Goal: Task Accomplishment & Management: Complete application form

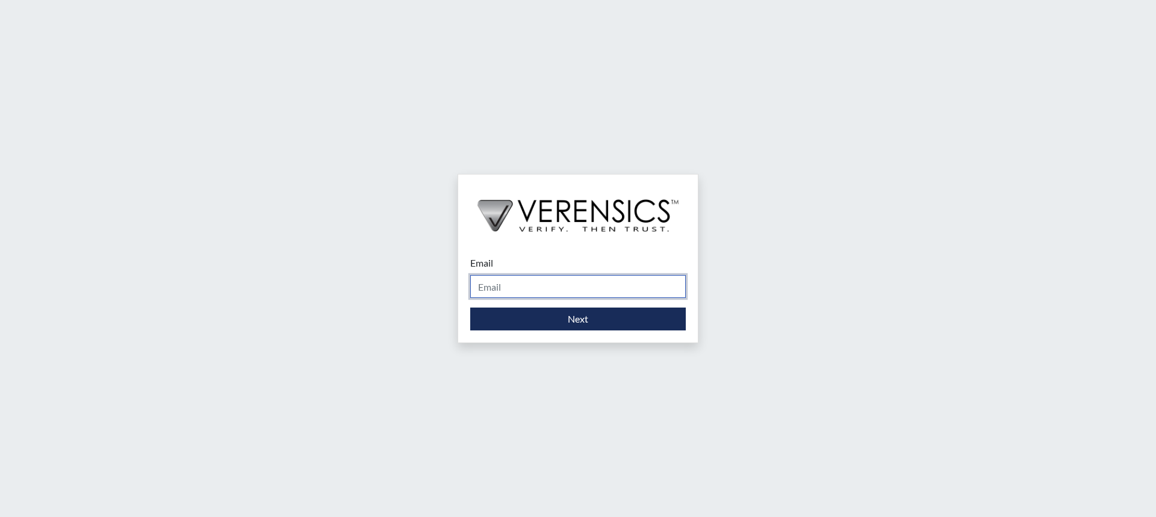
click at [569, 288] on input "Email" at bounding box center [578, 286] width 216 height 23
type input "Grissett.Erika@doc.sc.gov"
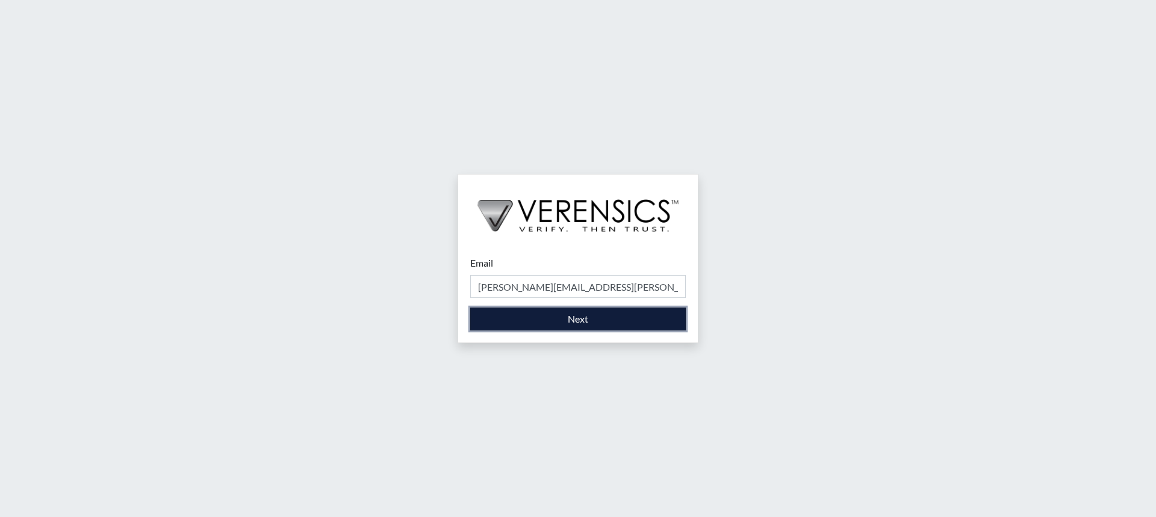
click at [563, 320] on button "Next" at bounding box center [578, 319] width 216 height 23
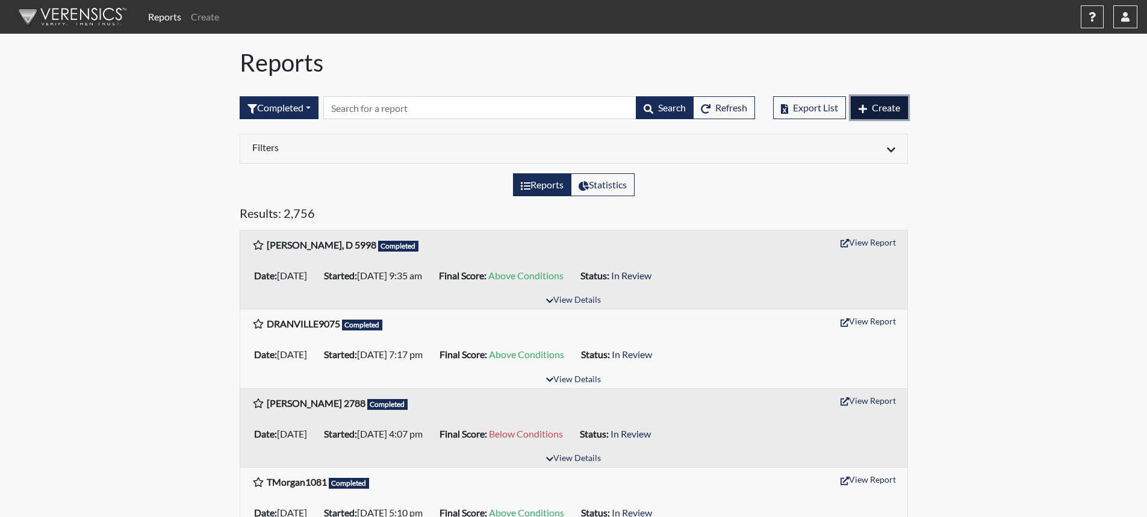
click at [888, 109] on span "Create" at bounding box center [886, 107] width 28 height 11
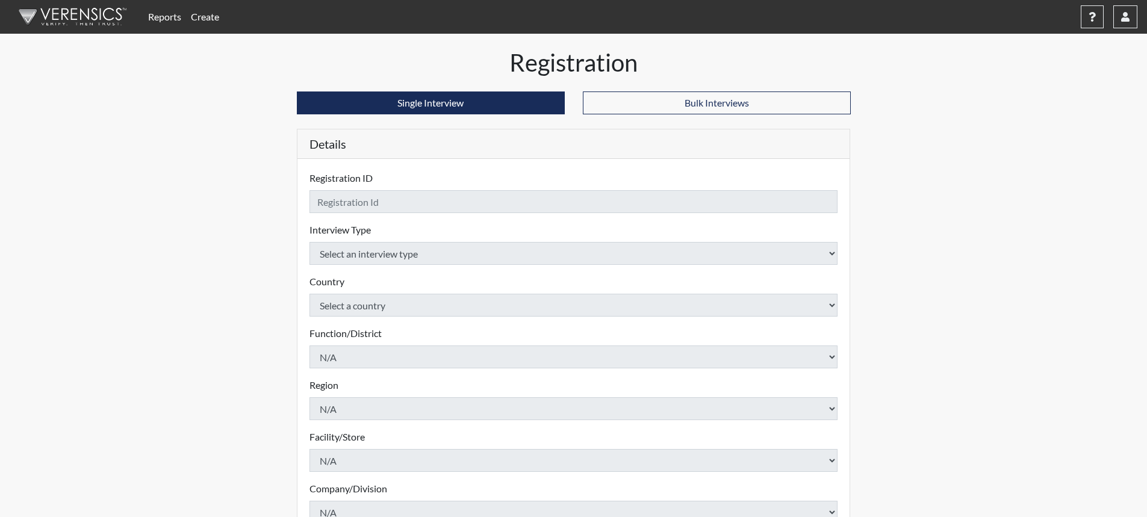
checkbox input "true"
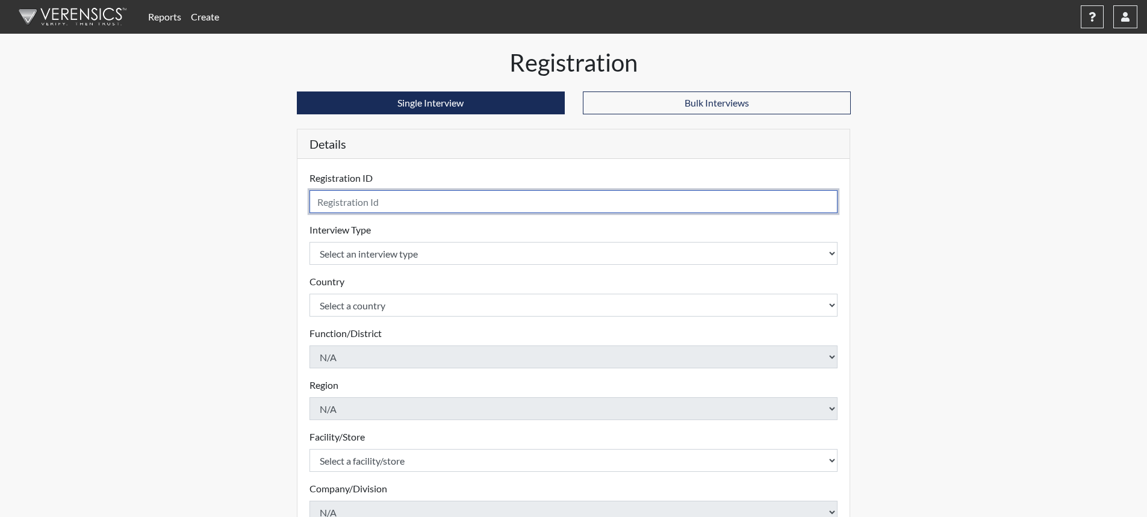
click at [550, 203] on input "text" at bounding box center [573, 201] width 529 height 23
type input "AMatthews99959"
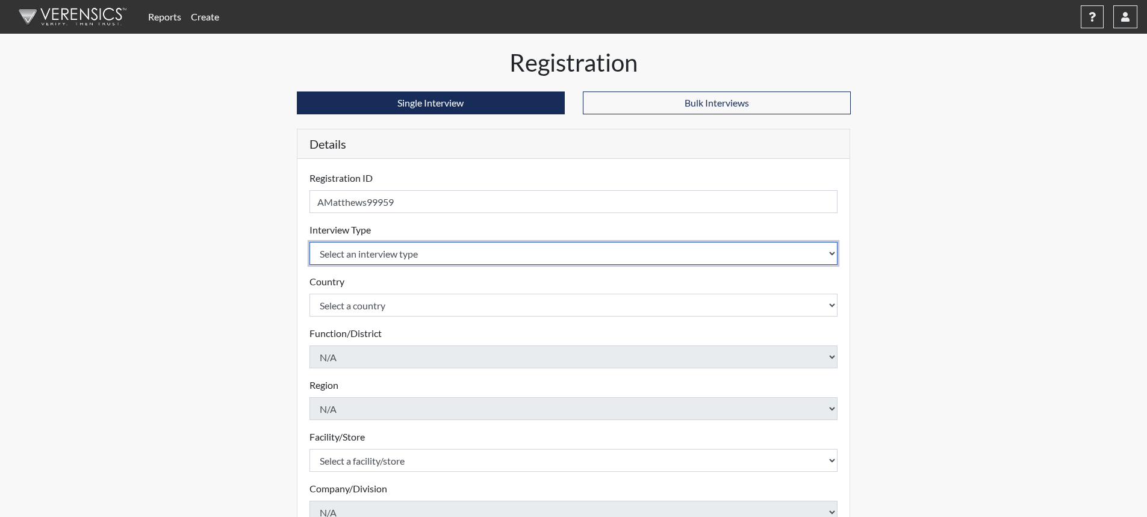
click at [828, 253] on select "Select an interview type Corrections Pre-Employment" at bounding box center [573, 253] width 529 height 23
select select "ff733e93-e1bf-11ea-9c9f-0eff0cf7eb8f"
click at [309, 242] on select "Select an interview type Corrections Pre-Employment" at bounding box center [573, 253] width 529 height 23
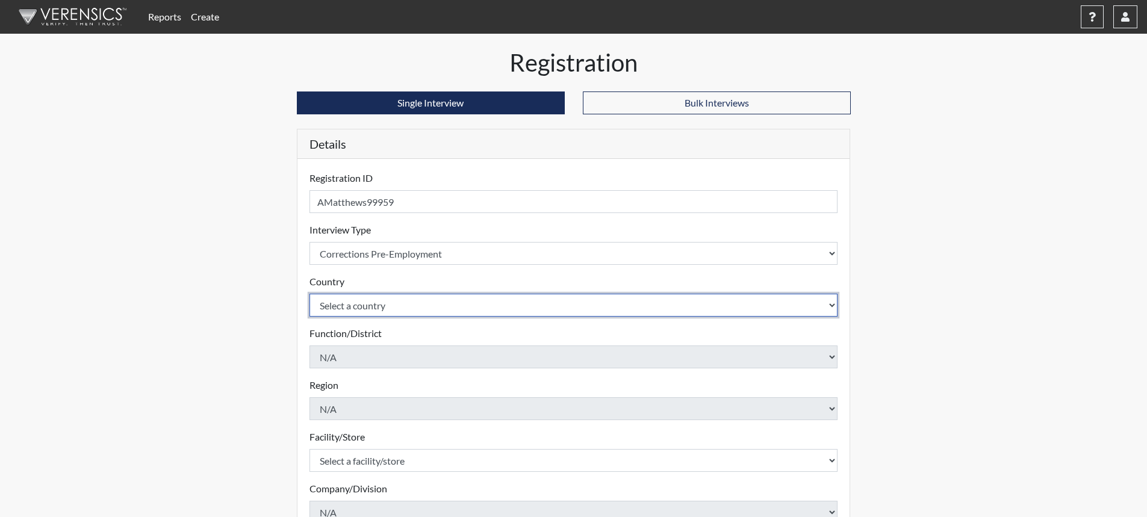
click at [500, 311] on select "Select a country United States Mexico" at bounding box center [573, 305] width 529 height 23
select select "united-states-of-america"
click at [309, 294] on select "Select a country United States Mexico" at bounding box center [573, 305] width 529 height 23
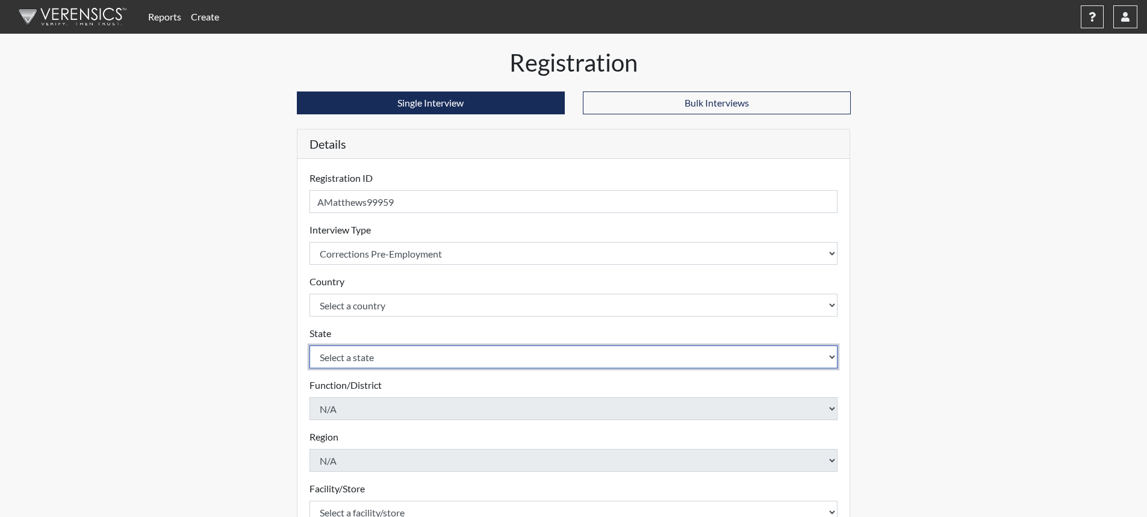
click at [447, 358] on select "Select a state Alabama Alaska Arizona Arkansas California Colorado Connecticut …" at bounding box center [573, 357] width 529 height 23
select select "SC"
click at [309, 346] on select "Select a state Alabama Alaska Arizona Arkansas California Colorado Connecticut …" at bounding box center [573, 357] width 529 height 23
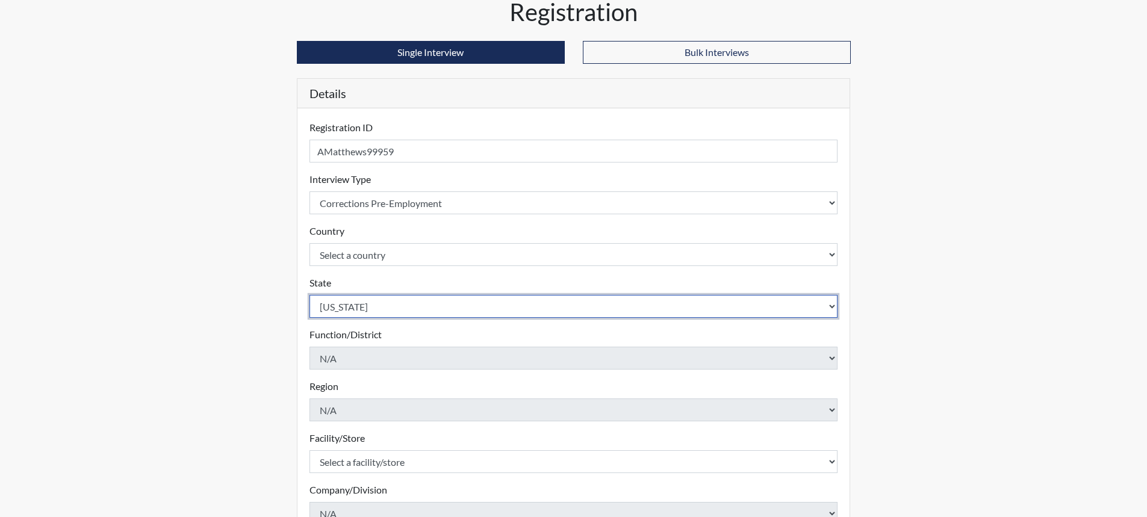
scroll to position [181, 0]
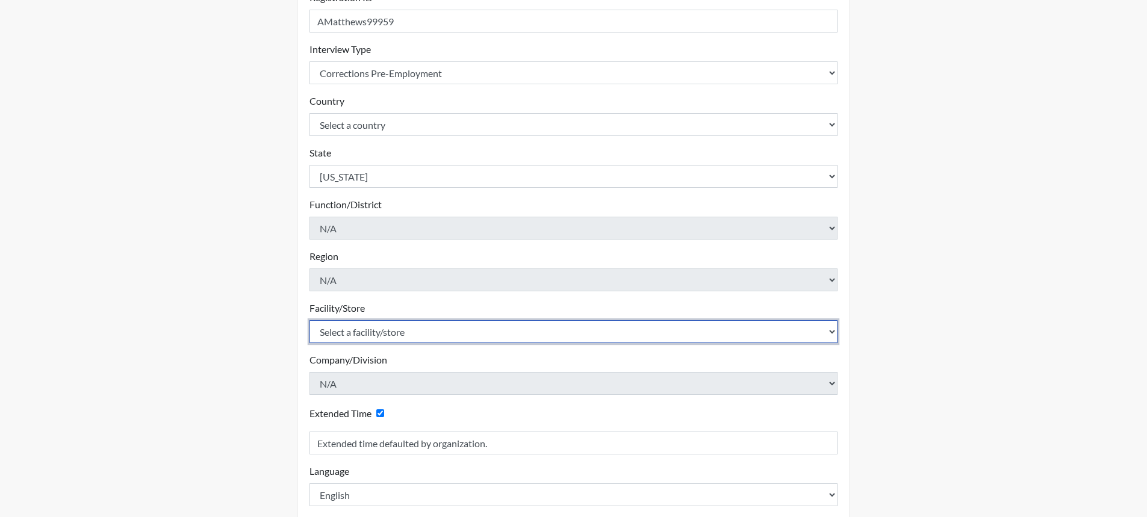
click at [426, 335] on select "Select a facility/store Allendale CI Broad River CI Camille Graham CI Division …" at bounding box center [573, 331] width 529 height 23
select select "61ab0ec9-3915-4257-bc03-7b4f61d7e4e7"
click at [411, 327] on select "Select a facility/store Allendale CI Broad River CI Camille Graham CI Division …" at bounding box center [573, 331] width 529 height 23
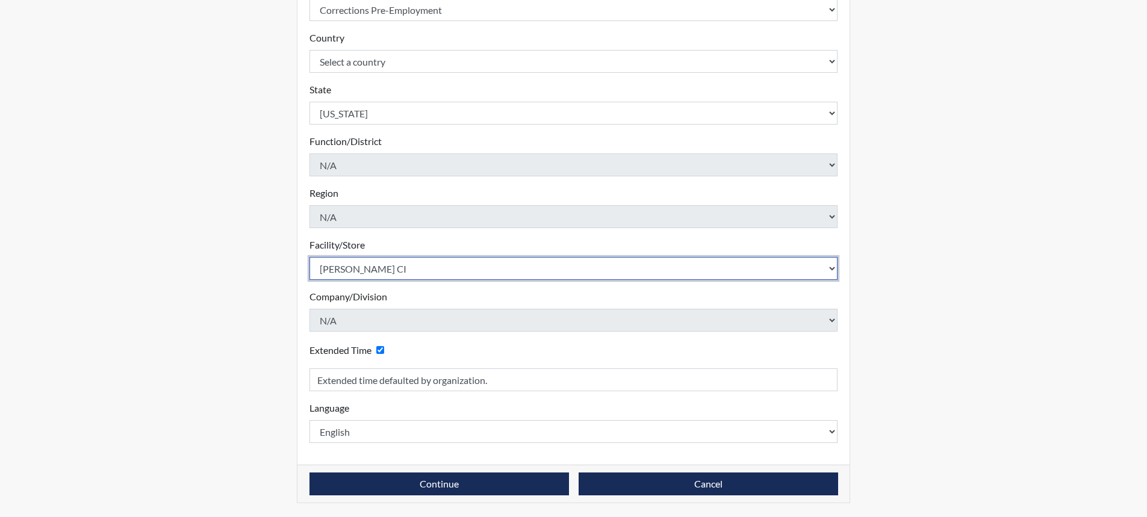
scroll to position [244, 0]
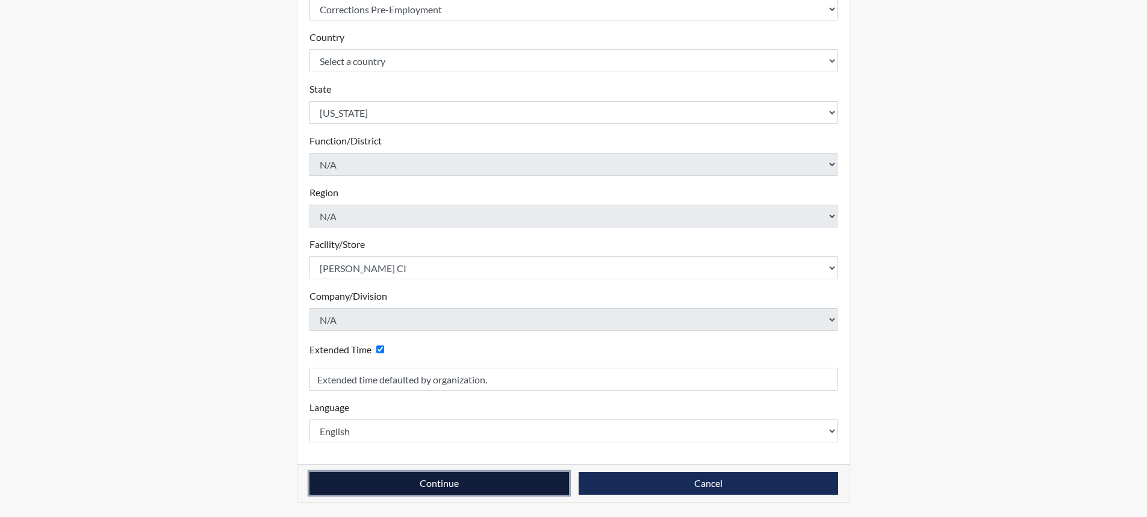
click at [458, 483] on button "Continue" at bounding box center [438, 483] width 259 height 23
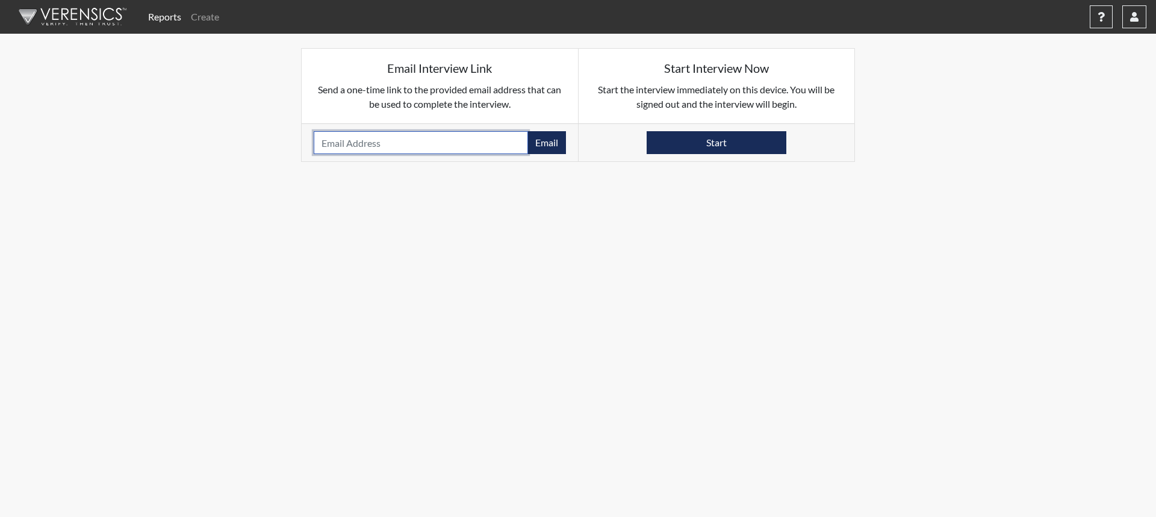
click at [392, 144] on input "email" at bounding box center [421, 142] width 214 height 23
type input "alicematthews24@gmail.com"
click at [548, 143] on button "Email" at bounding box center [546, 142] width 39 height 23
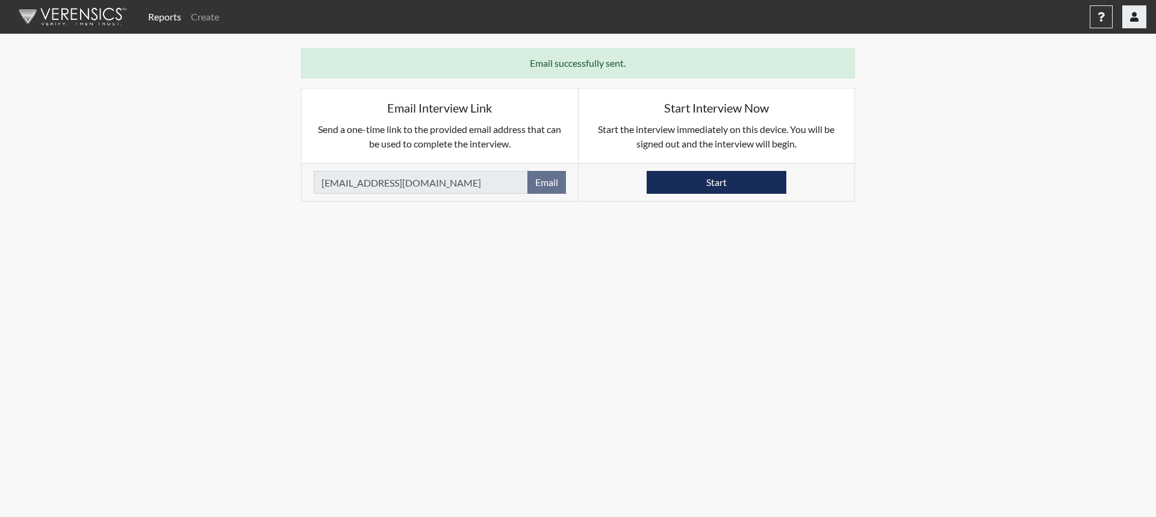
click at [1136, 14] on icon "button" at bounding box center [1134, 17] width 8 height 10
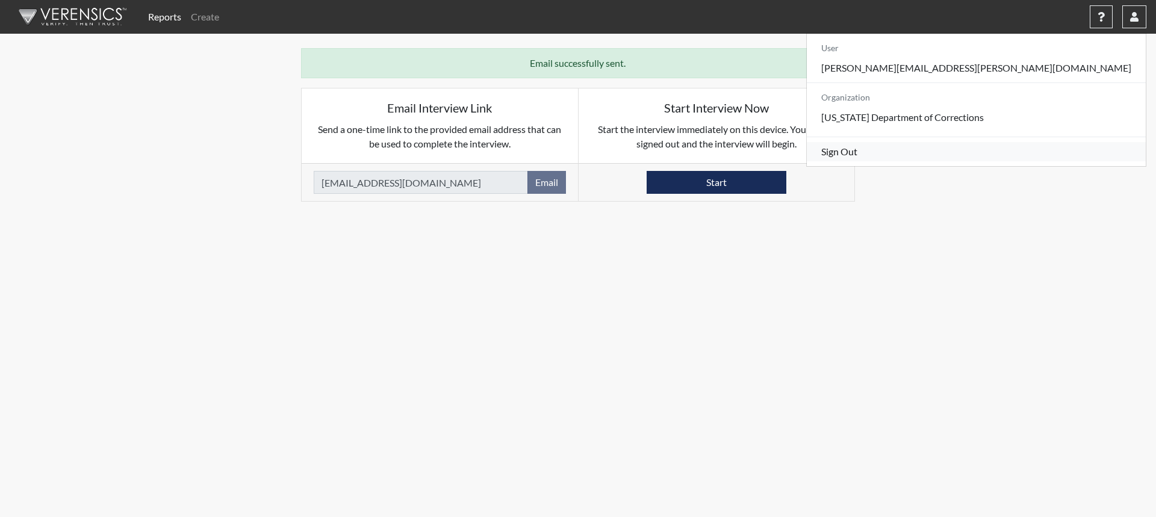
click at [1048, 161] on link "Sign Out" at bounding box center [976, 151] width 339 height 19
